Goal: Information Seeking & Learning: Learn about a topic

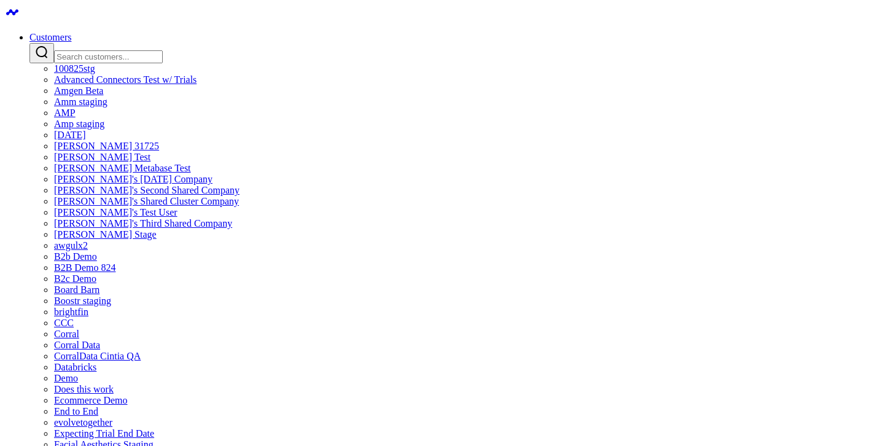
click at [71, 32] on link "Customers" at bounding box center [50, 37] width 42 height 10
click at [432, 56] on div at bounding box center [455, 53] width 853 height 20
click at [163, 50] on input "Search customers input" at bounding box center [108, 56] width 109 height 13
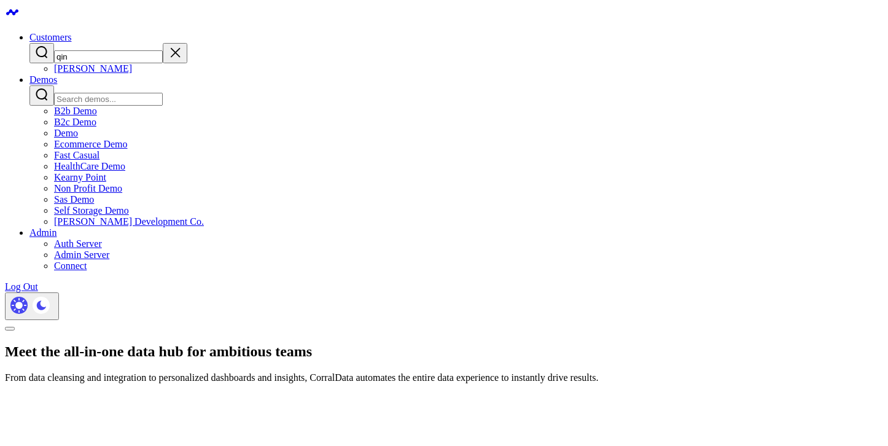
type input "qin"
click at [132, 74] on link "[PERSON_NAME]" at bounding box center [93, 68] width 78 height 10
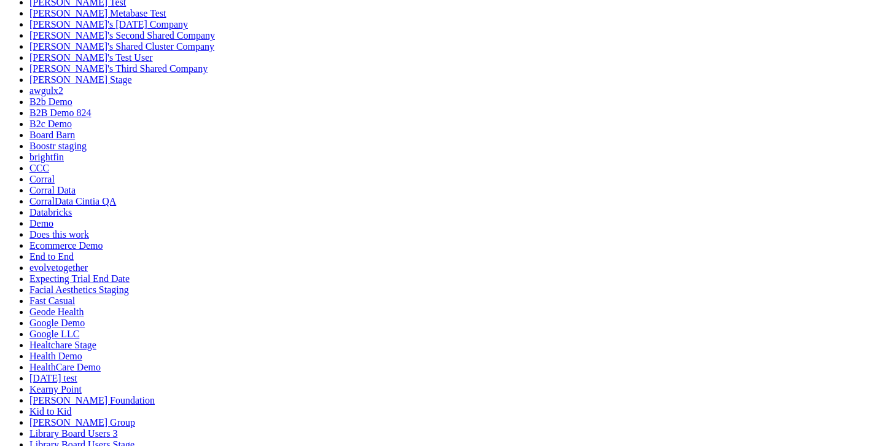
scroll to position [390, 0]
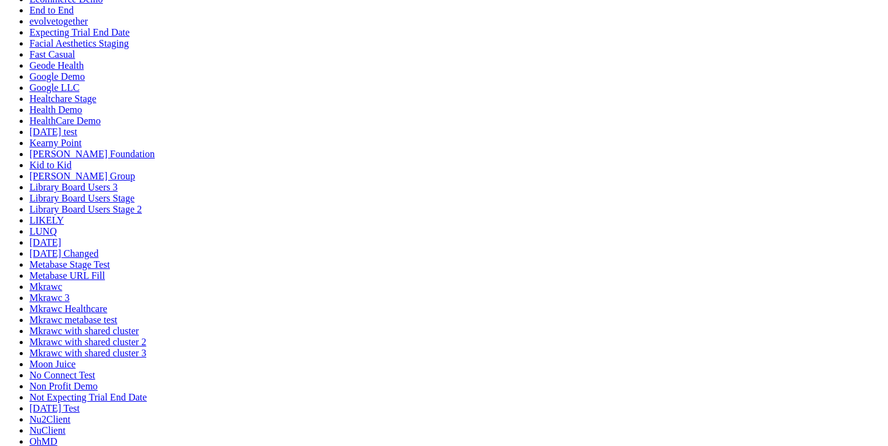
drag, startPoint x: 545, startPoint y: 240, endPoint x: 343, endPoint y: 243, distance: 202.0
drag, startPoint x: 343, startPoint y: 243, endPoint x: 544, endPoint y: 243, distance: 201.3
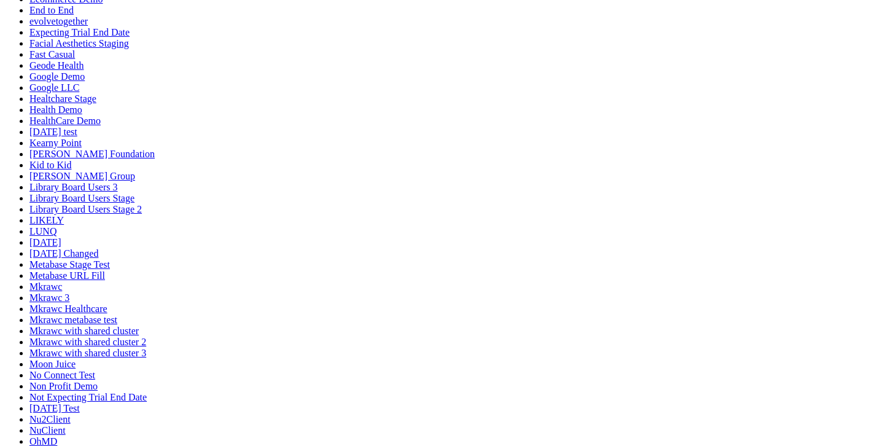
drag, startPoint x: 544, startPoint y: 243, endPoint x: 447, endPoint y: 243, distance: 97.6
drag, startPoint x: 447, startPoint y: 243, endPoint x: 556, endPoint y: 242, distance: 108.7
drag, startPoint x: 489, startPoint y: 242, endPoint x: 433, endPoint y: 242, distance: 55.2
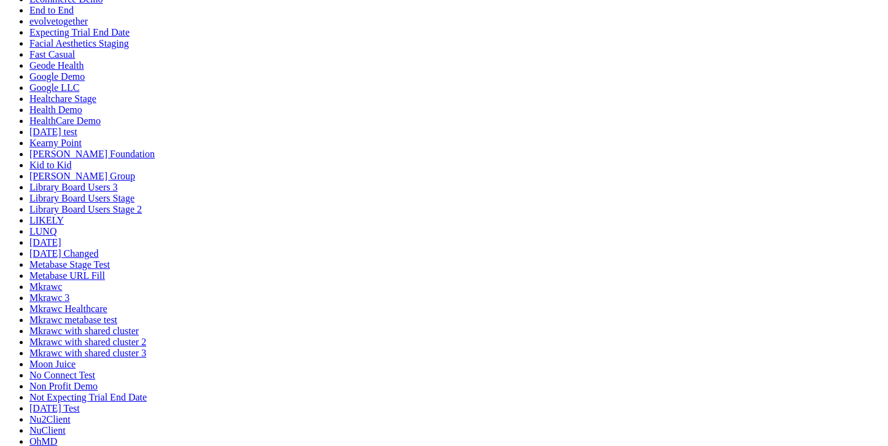
drag, startPoint x: 433, startPoint y: 242, endPoint x: 580, endPoint y: 242, distance: 146.7
drag, startPoint x: 580, startPoint y: 242, endPoint x: 360, endPoint y: 242, distance: 219.8
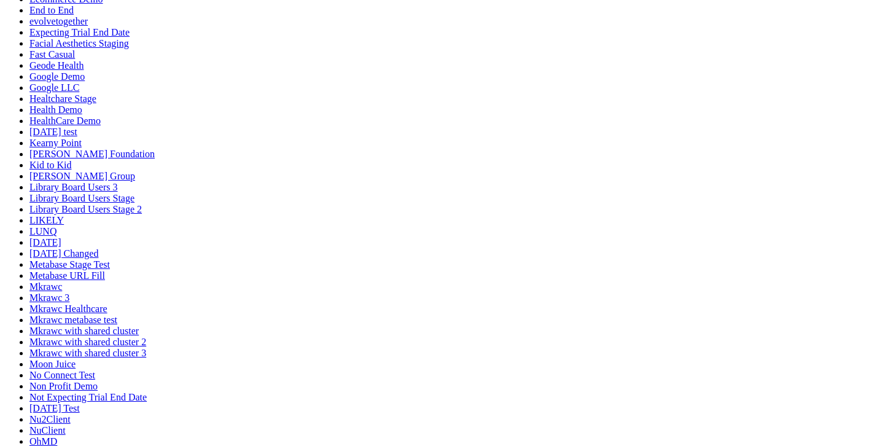
drag, startPoint x: 281, startPoint y: 250, endPoint x: 611, endPoint y: 207, distance: 333.0
drag, startPoint x: 611, startPoint y: 207, endPoint x: 308, endPoint y: 218, distance: 304.0
drag, startPoint x: 308, startPoint y: 218, endPoint x: 551, endPoint y: 190, distance: 245.3
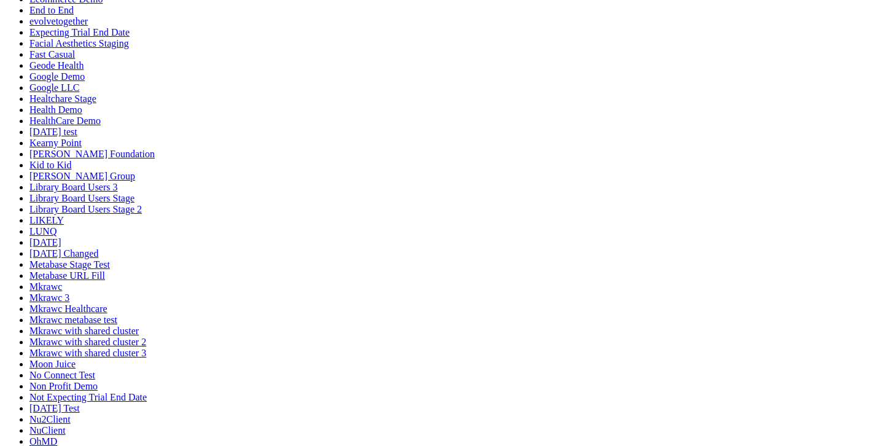
drag, startPoint x: 551, startPoint y: 190, endPoint x: 260, endPoint y: 198, distance: 291.1
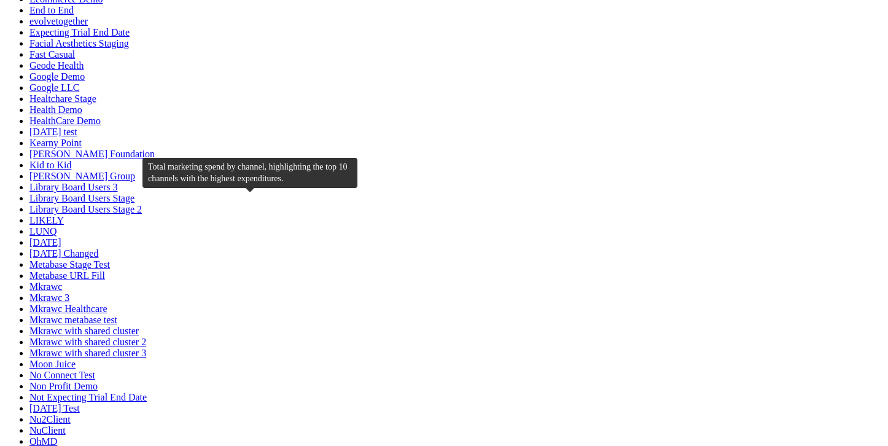
drag, startPoint x: 260, startPoint y: 198, endPoint x: 395, endPoint y: 192, distance: 135.2
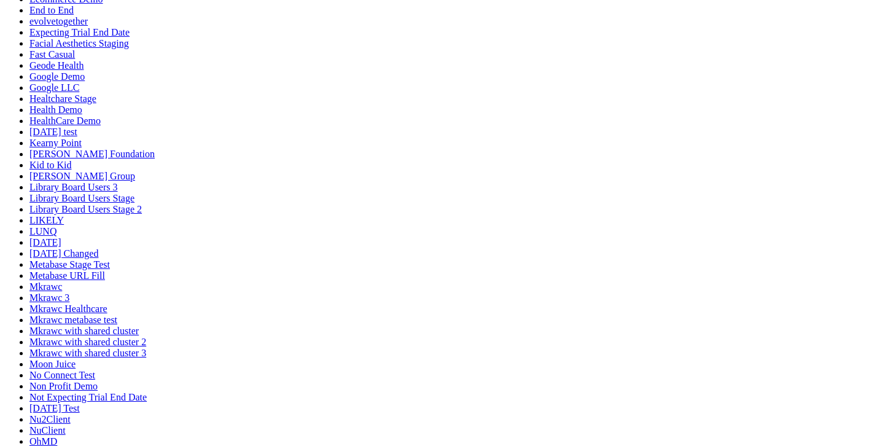
drag, startPoint x: 395, startPoint y: 192, endPoint x: 257, endPoint y: 192, distance: 138.7
drag, startPoint x: 473, startPoint y: 192, endPoint x: 605, endPoint y: 192, distance: 132.0
drag, startPoint x: 605, startPoint y: 192, endPoint x: 406, endPoint y: 192, distance: 198.9
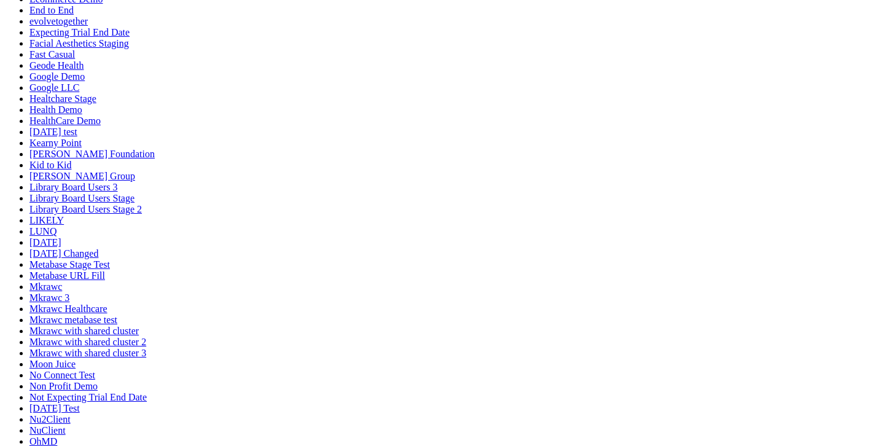
drag, startPoint x: 411, startPoint y: 192, endPoint x: 637, endPoint y: 190, distance: 225.9
drag, startPoint x: 637, startPoint y: 190, endPoint x: 411, endPoint y: 196, distance: 226.0
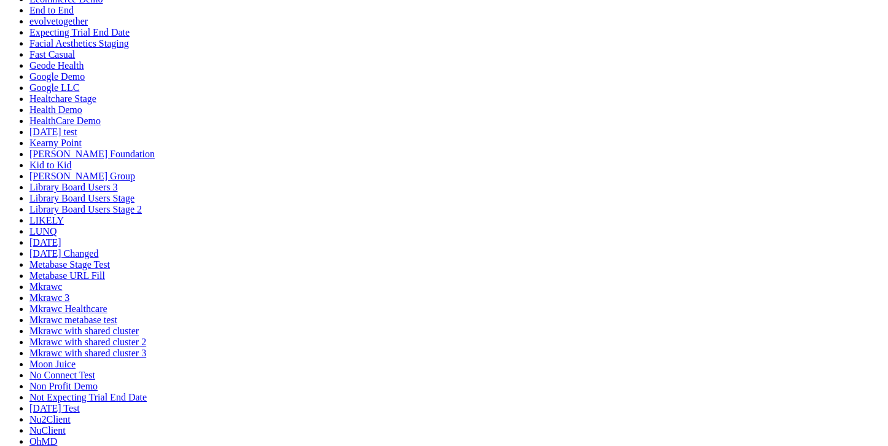
drag, startPoint x: 411, startPoint y: 196, endPoint x: 554, endPoint y: 156, distance: 147.9
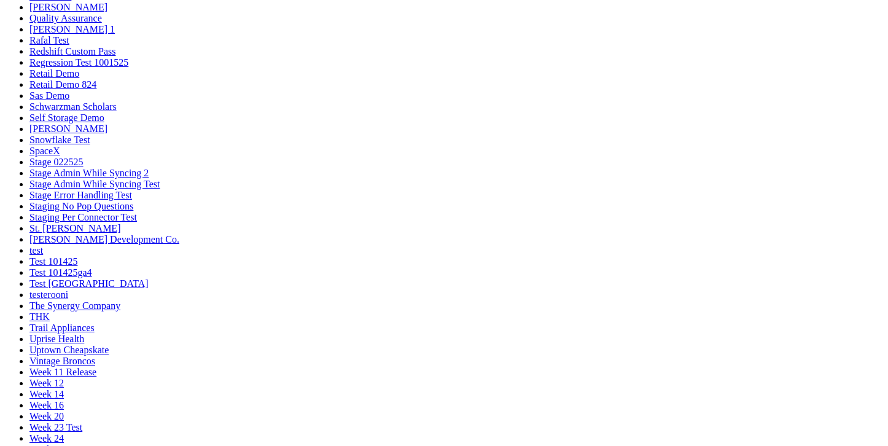
scroll to position [896, 0]
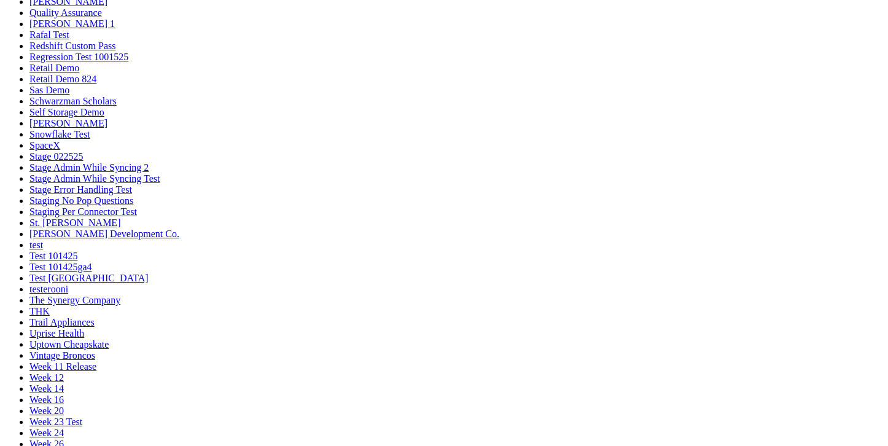
drag, startPoint x: 457, startPoint y: 298, endPoint x: 566, endPoint y: 279, distance: 110.3
drag, startPoint x: 400, startPoint y: 291, endPoint x: 451, endPoint y: 287, distance: 51.1
drag, startPoint x: 451, startPoint y: 287, endPoint x: 187, endPoint y: 289, distance: 264.0
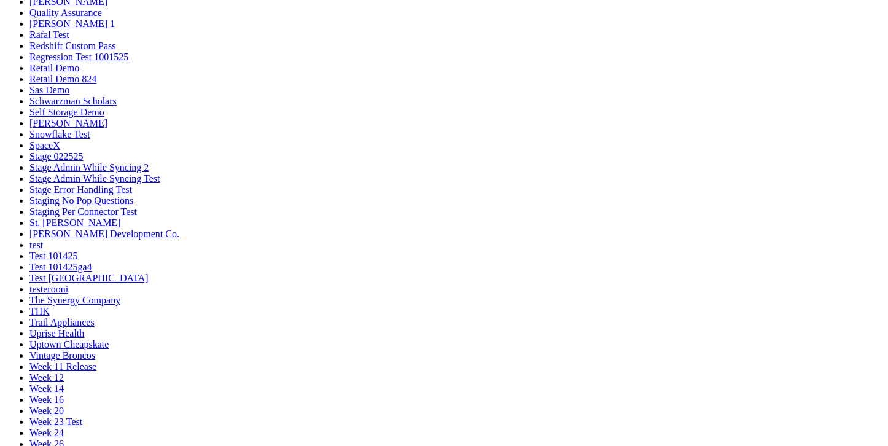
drag, startPoint x: 191, startPoint y: 289, endPoint x: 498, endPoint y: 273, distance: 307.3
drag, startPoint x: 498, startPoint y: 273, endPoint x: 385, endPoint y: 273, distance: 113.0
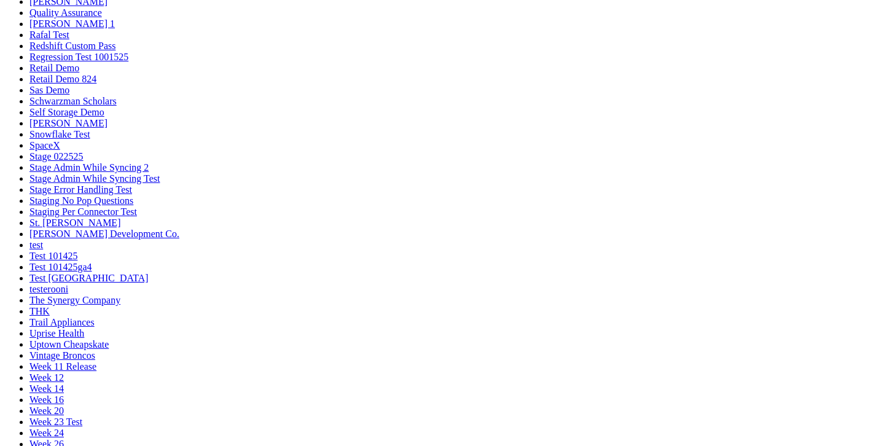
drag, startPoint x: 385, startPoint y: 273, endPoint x: 583, endPoint y: 273, distance: 198.3
drag, startPoint x: 583, startPoint y: 273, endPoint x: 286, endPoint y: 273, distance: 297.1
drag, startPoint x: 286, startPoint y: 273, endPoint x: 390, endPoint y: 263, distance: 104.8
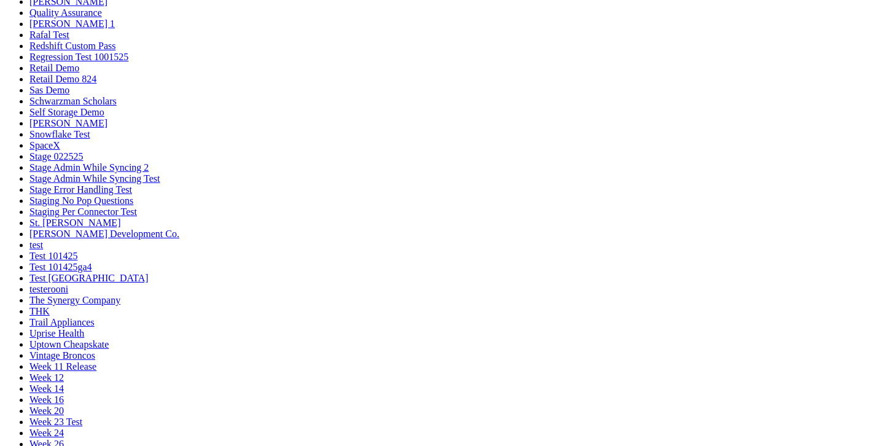
drag, startPoint x: 390, startPoint y: 263, endPoint x: 449, endPoint y: 263, distance: 58.9
drag, startPoint x: 449, startPoint y: 263, endPoint x: 566, endPoint y: 261, distance: 116.7
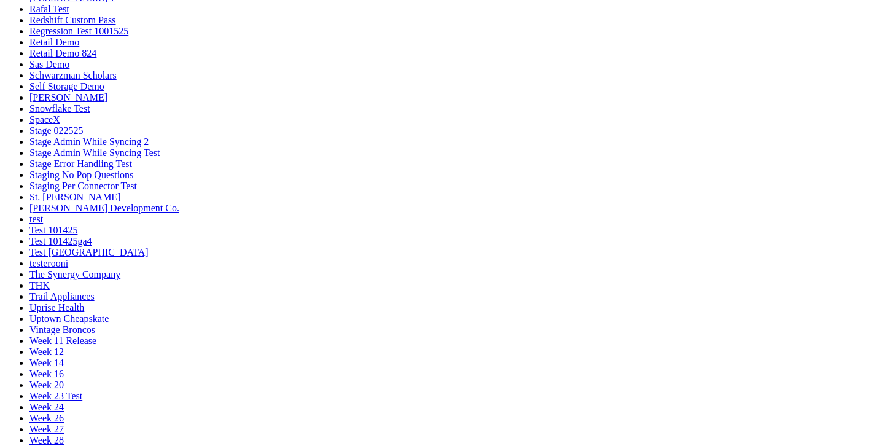
scroll to position [923, 0]
drag, startPoint x: 683, startPoint y: 160, endPoint x: 192, endPoint y: 169, distance: 491.8
drag, startPoint x: 337, startPoint y: 165, endPoint x: 599, endPoint y: 165, distance: 261.5
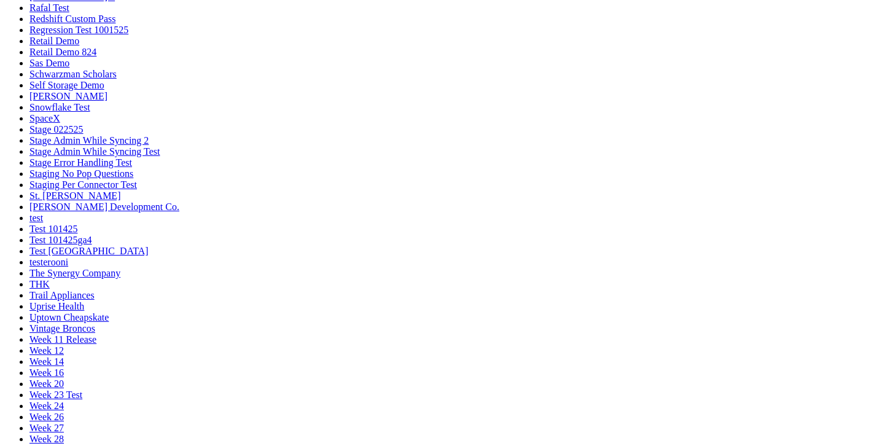
drag, startPoint x: 599, startPoint y: 165, endPoint x: 352, endPoint y: 176, distance: 247.0
drag, startPoint x: 352, startPoint y: 176, endPoint x: 701, endPoint y: 161, distance: 349.6
drag, startPoint x: 701, startPoint y: 161, endPoint x: 249, endPoint y: 194, distance: 453.0
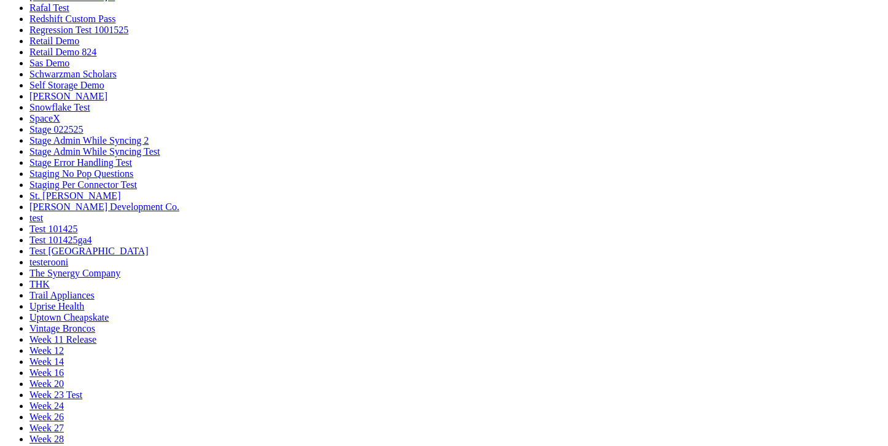
drag, startPoint x: 448, startPoint y: 158, endPoint x: 244, endPoint y: 152, distance: 204.5
drag, startPoint x: 244, startPoint y: 152, endPoint x: 432, endPoint y: 167, distance: 188.5
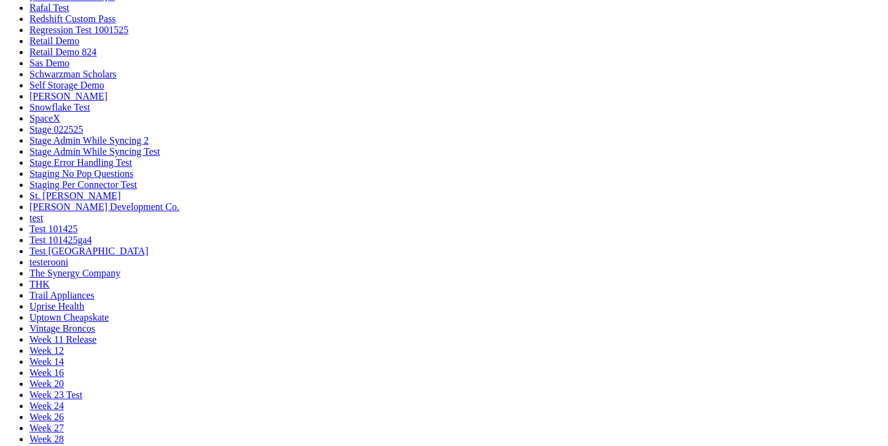
drag, startPoint x: 583, startPoint y: 165, endPoint x: 598, endPoint y: 165, distance: 15.3
drag, startPoint x: 598, startPoint y: 165, endPoint x: 317, endPoint y: 158, distance: 281.2
drag
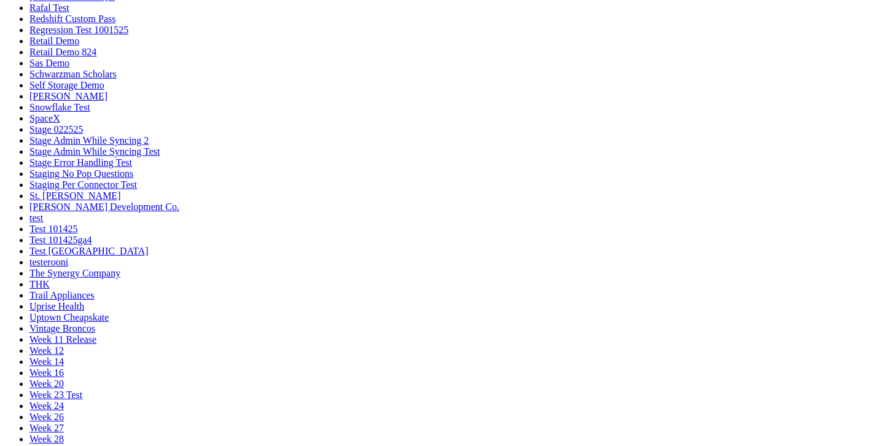
drag, startPoint x: 378, startPoint y: 194, endPoint x: 914, endPoint y: 152, distance: 538.1
drag, startPoint x: 718, startPoint y: 177, endPoint x: 496, endPoint y: 186, distance: 221.8
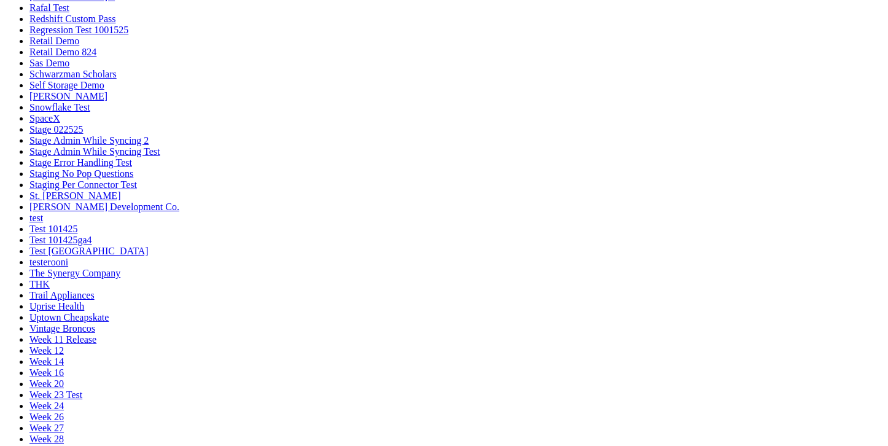
drag, startPoint x: 643, startPoint y: 226, endPoint x: -37, endPoint y: 158, distance: 683.6
